Goal: Check status: Check status

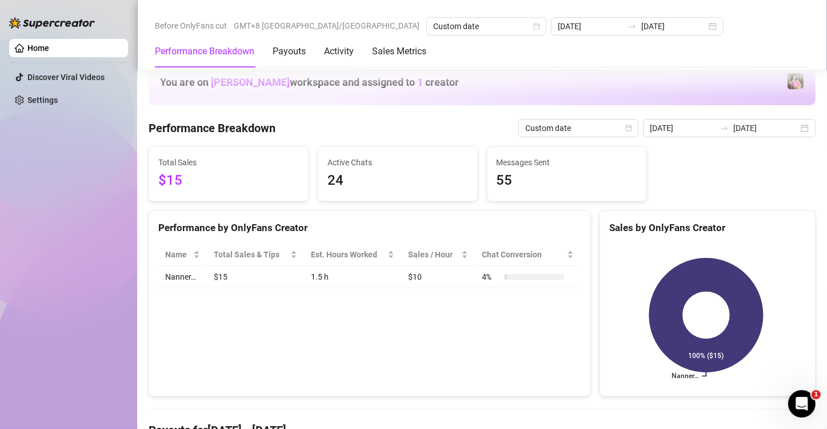
scroll to position [266, 0]
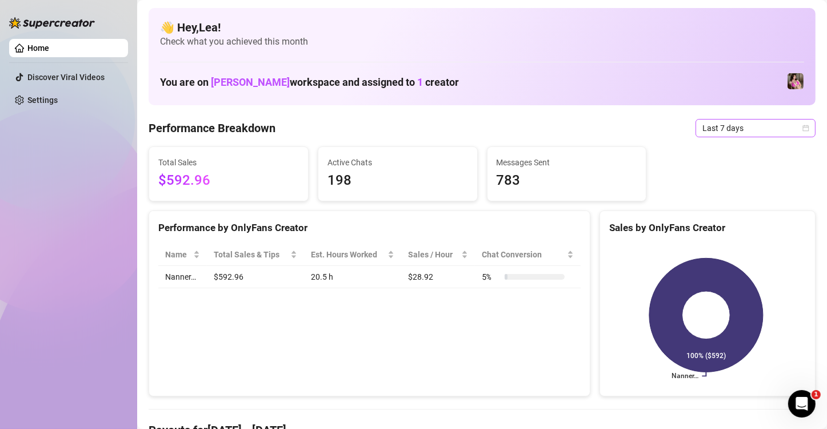
click at [777, 131] on span "Last 7 days" at bounding box center [755, 127] width 106 height 17
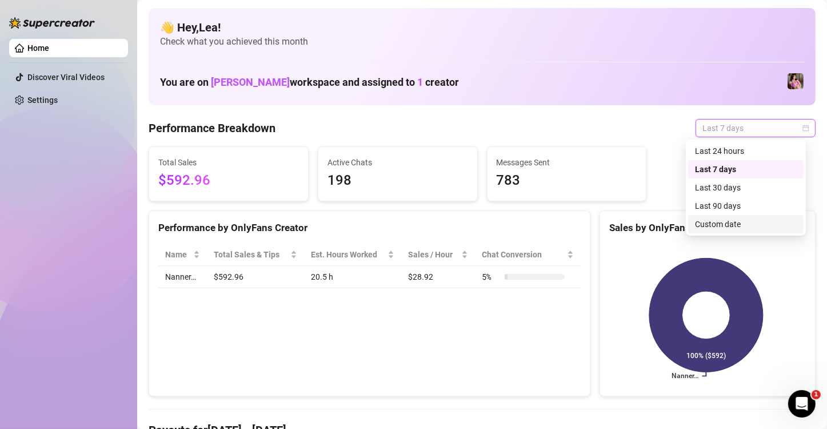
click at [758, 226] on div "Custom date" at bounding box center [746, 224] width 102 height 13
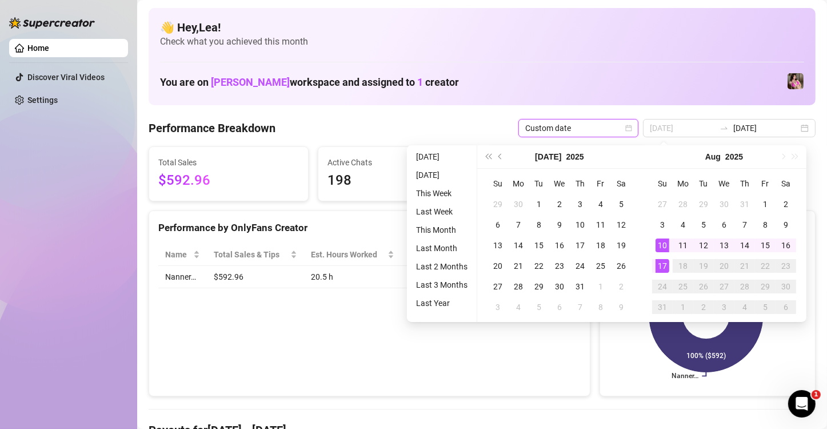
type input "[DATE]"
click at [666, 265] on div "17" at bounding box center [662, 266] width 14 height 14
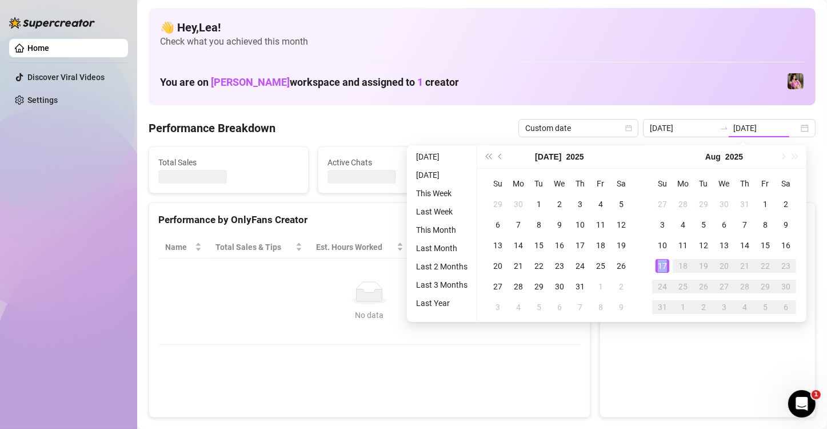
type input "[DATE]"
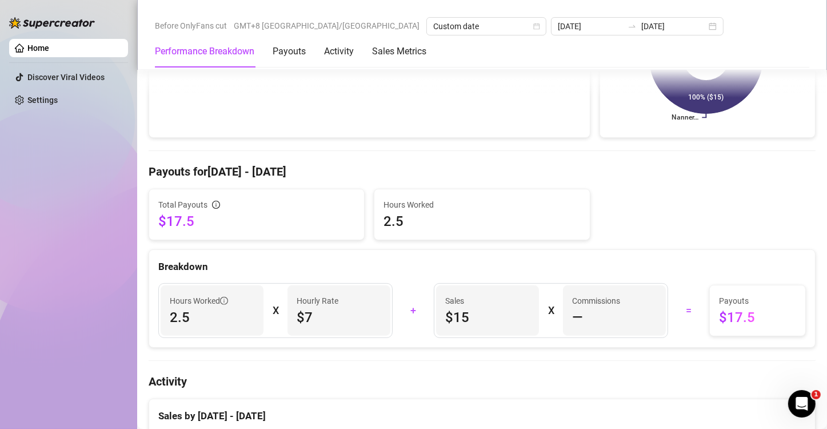
scroll to position [266, 0]
